Goal: Check status: Check status

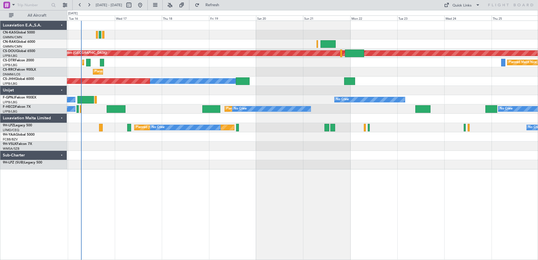
click at [168, 182] on div "Planned Maint London ([GEOGRAPHIC_DATA]) Planned Maint [GEOGRAPHIC_DATA] ([GEOG…" at bounding box center [302, 141] width 471 height 240
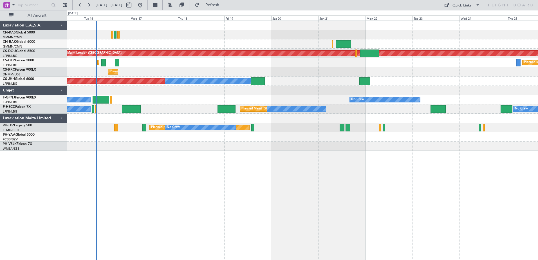
click at [462, 193] on div "Planned Maint London ([GEOGRAPHIC_DATA]) Planned Maint [GEOGRAPHIC_DATA] ([GEOG…" at bounding box center [302, 141] width 471 height 240
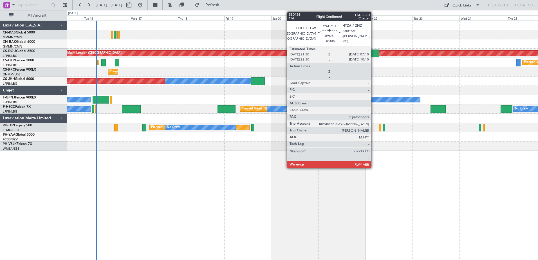
click at [374, 54] on div at bounding box center [369, 54] width 19 height 8
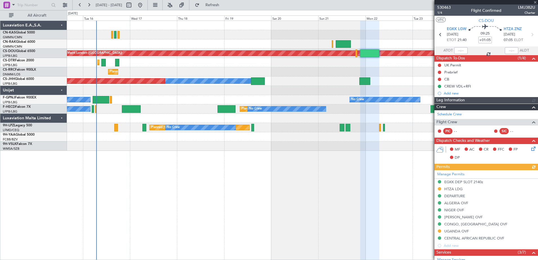
scroll to position [129, 0]
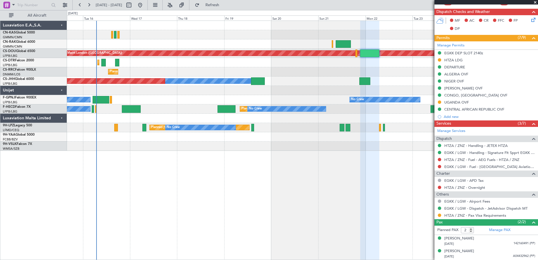
click at [537, 1] on span at bounding box center [536, 2] width 6 height 5
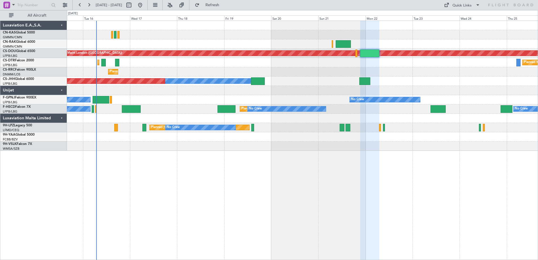
type input "0"
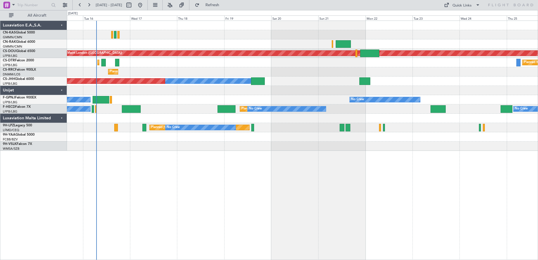
scroll to position [0, 0]
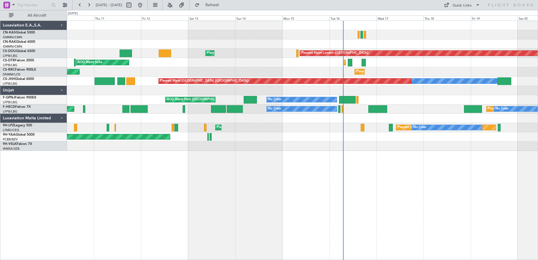
click at [398, 174] on div "Planned Maint London ([GEOGRAPHIC_DATA]) Planned Maint [GEOGRAPHIC_DATA] ([GEOG…" at bounding box center [302, 141] width 471 height 240
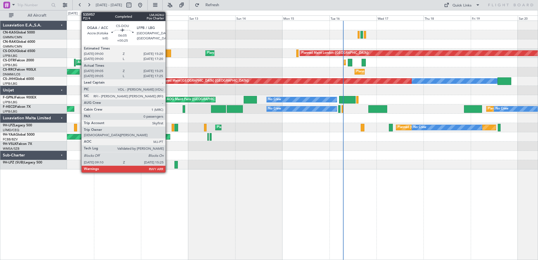
click at [168, 51] on div at bounding box center [165, 54] width 12 height 8
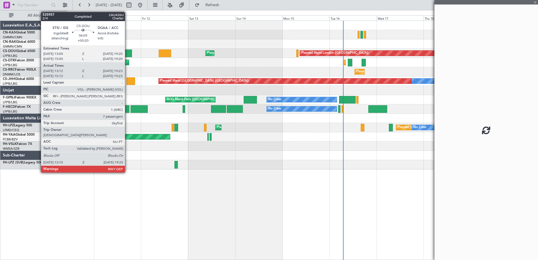
click at [128, 53] on div at bounding box center [126, 54] width 12 height 8
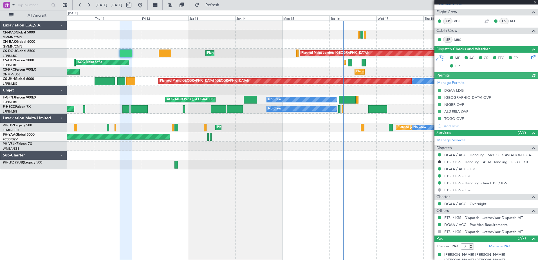
scroll to position [190, 0]
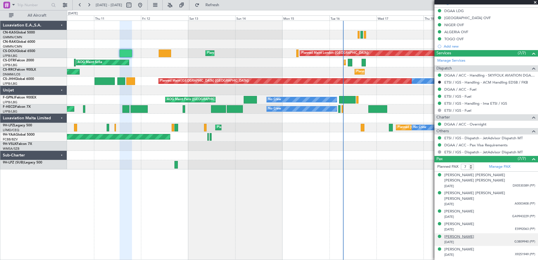
click at [465, 234] on div "[PERSON_NAME]" at bounding box center [460, 237] width 30 height 6
click at [464, 234] on div "[PERSON_NAME]" at bounding box center [460, 237] width 30 height 6
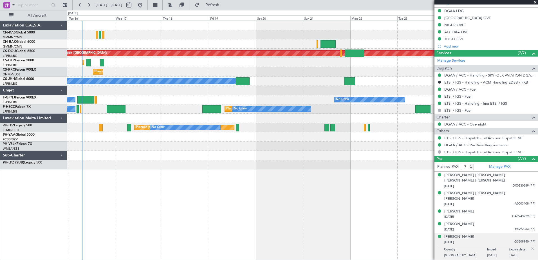
click at [139, 235] on div "Planned Maint London ([GEOGRAPHIC_DATA]) Planned Maint [GEOGRAPHIC_DATA] ([GEOG…" at bounding box center [302, 141] width 471 height 240
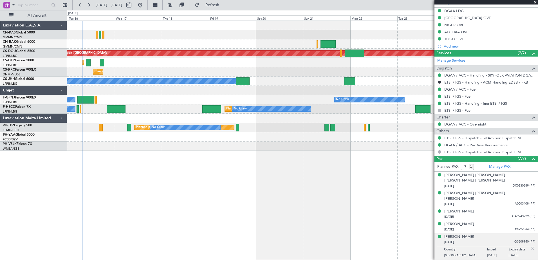
click at [536, 1] on span at bounding box center [536, 2] width 6 height 5
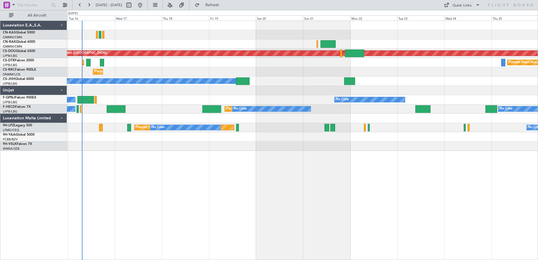
type input "0"
